Goal: Information Seeking & Learning: Learn about a topic

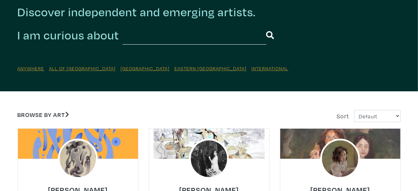
scroll to position [52, 0]
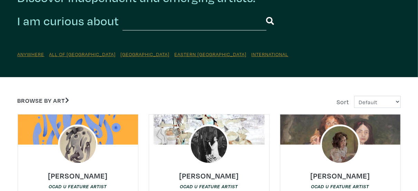
drag, startPoint x: 242, startPoint y: 123, endPoint x: 252, endPoint y: 147, distance: 26.3
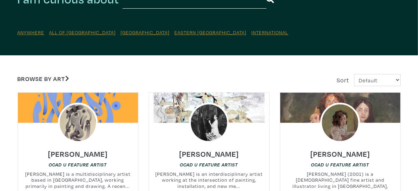
drag, startPoint x: 258, startPoint y: 101, endPoint x: 265, endPoint y: 123, distance: 23.1
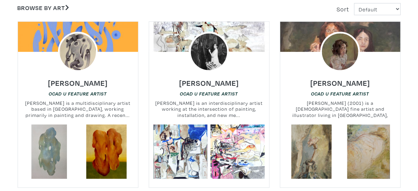
drag, startPoint x: 273, startPoint y: 120, endPoint x: 269, endPoint y: 149, distance: 29.5
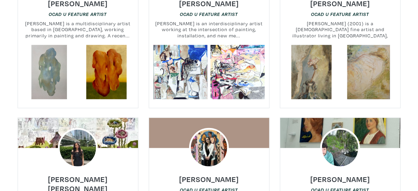
scroll to position [227, 0]
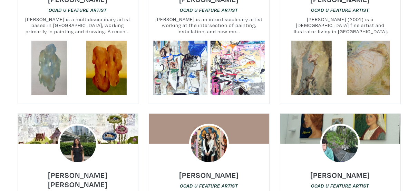
drag, startPoint x: 269, startPoint y: 143, endPoint x: 273, endPoint y: 165, distance: 22.4
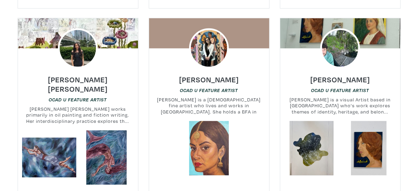
drag, startPoint x: 275, startPoint y: 122, endPoint x: 275, endPoint y: 139, distance: 16.9
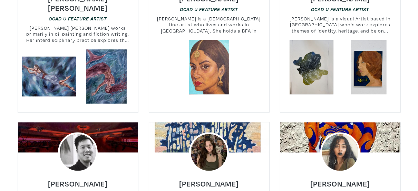
scroll to position [409, 0]
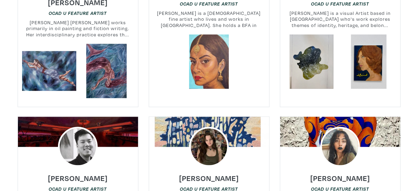
drag, startPoint x: 282, startPoint y: 115, endPoint x: 274, endPoint y: 141, distance: 27.7
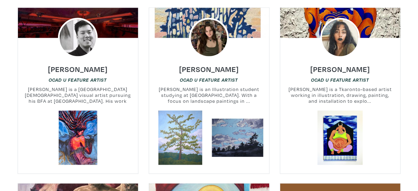
drag, startPoint x: 274, startPoint y: 140, endPoint x: 276, endPoint y: 166, distance: 26.0
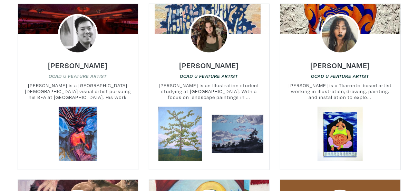
click at [76, 73] on em "OCAD U Feature Artist" at bounding box center [78, 76] width 58 height 6
click at [83, 60] on h6 "[PERSON_NAME]" at bounding box center [78, 64] width 60 height 9
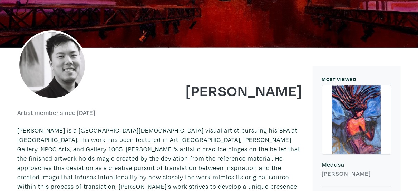
drag, startPoint x: 158, startPoint y: 118, endPoint x: 168, endPoint y: 149, distance: 32.4
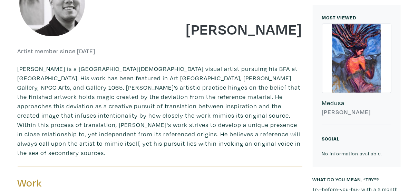
drag, startPoint x: 181, startPoint y: 81, endPoint x: 183, endPoint y: 109, distance: 28.1
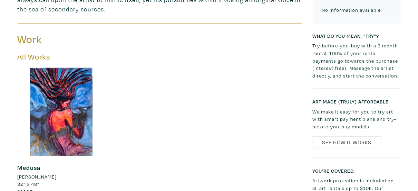
drag, startPoint x: 215, startPoint y: 46, endPoint x: 215, endPoint y: 76, distance: 30.7
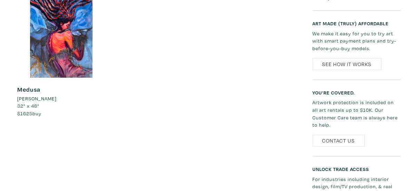
drag, startPoint x: 186, startPoint y: 71, endPoint x: 187, endPoint y: 93, distance: 21.8
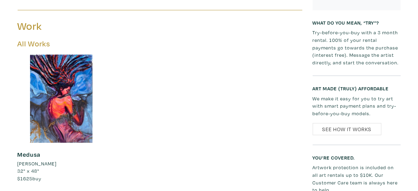
drag, startPoint x: 187, startPoint y: 93, endPoint x: 137, endPoint y: 61, distance: 59.4
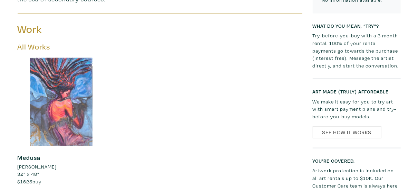
click at [63, 108] on div at bounding box center [62, 102] width 88 height 88
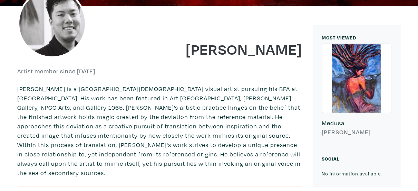
scroll to position [135, 0]
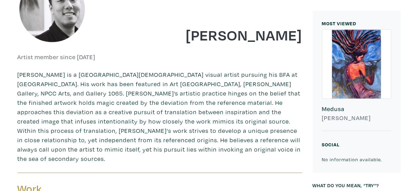
drag, startPoint x: 267, startPoint y: 42, endPoint x: 272, endPoint y: 72, distance: 30.8
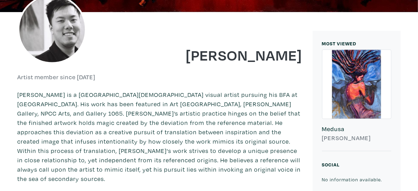
scroll to position [128, 0]
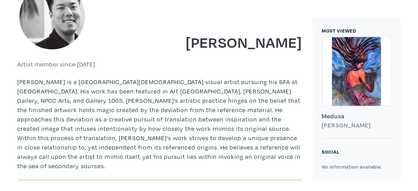
drag, startPoint x: 295, startPoint y: 42, endPoint x: 296, endPoint y: 67, distance: 25.6
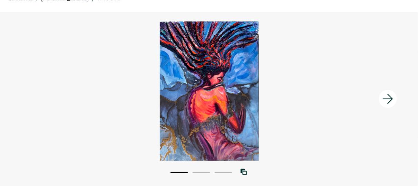
scroll to position [51, 0]
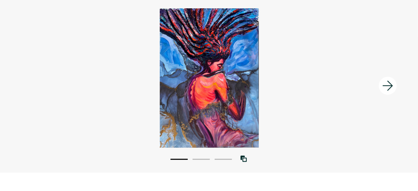
drag, startPoint x: 284, startPoint y: 89, endPoint x: 289, endPoint y: 121, distance: 31.5
click at [392, 88] on icon at bounding box center [388, 85] width 23 height 19
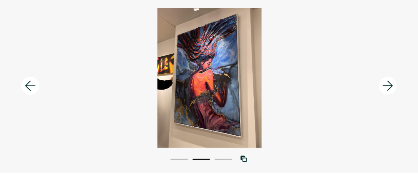
click at [392, 88] on icon at bounding box center [388, 85] width 23 height 19
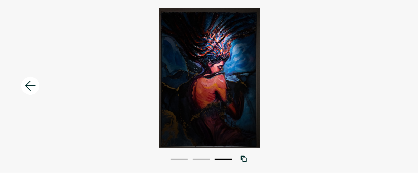
click at [30, 83] on icon at bounding box center [30, 85] width 23 height 19
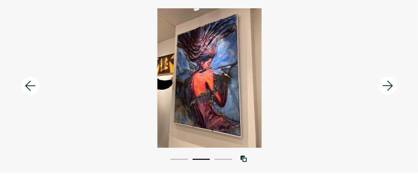
click at [30, 83] on icon at bounding box center [30, 85] width 23 height 19
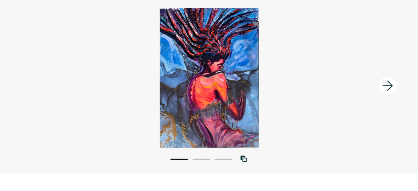
click at [181, 55] on div at bounding box center [209, 77] width 418 height 139
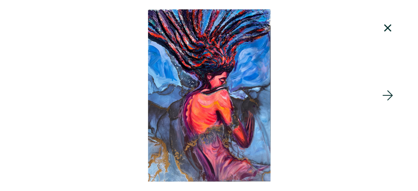
click at [306, 43] on div at bounding box center [209, 95] width 418 height 172
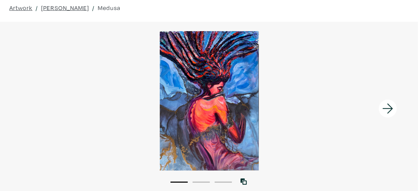
scroll to position [0, 0]
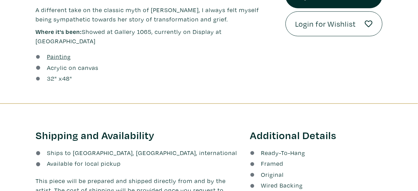
drag, startPoint x: 299, startPoint y: 38, endPoint x: 285, endPoint y: 55, distance: 21.6
